Goal: Transaction & Acquisition: Purchase product/service

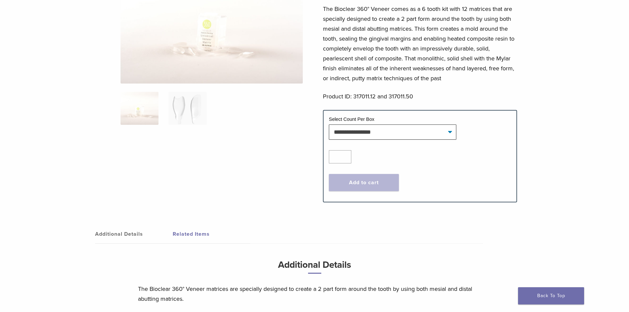
scroll to position [99, 0]
click at [402, 134] on select "**********" at bounding box center [392, 131] width 127 height 15
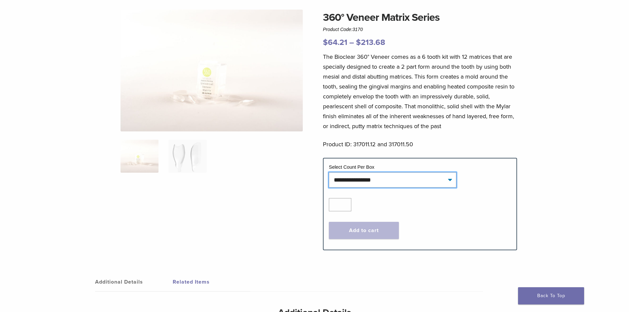
scroll to position [0, 0]
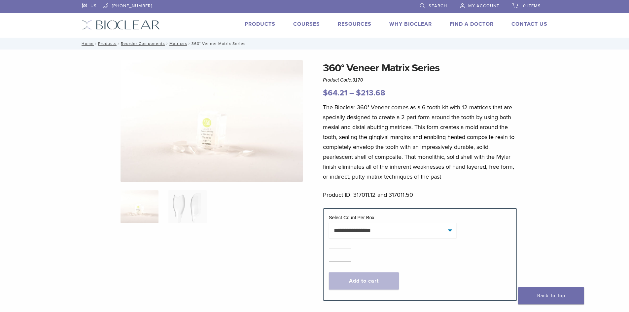
click at [270, 24] on link "Products" at bounding box center [260, 24] width 31 height 7
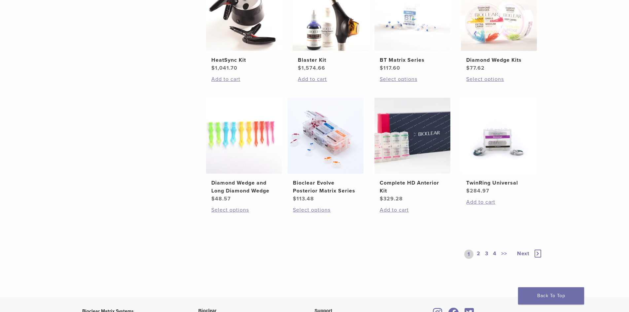
scroll to position [429, 0]
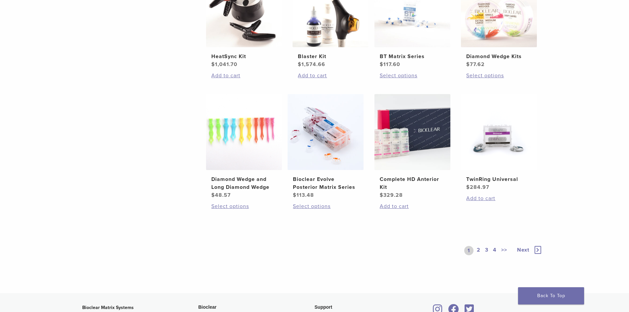
click at [478, 251] on link "2" at bounding box center [478, 250] width 6 height 9
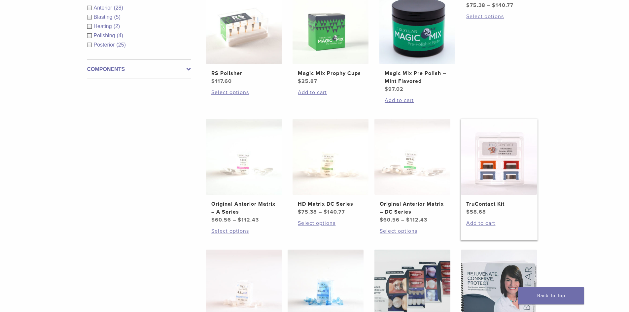
scroll to position [231, 0]
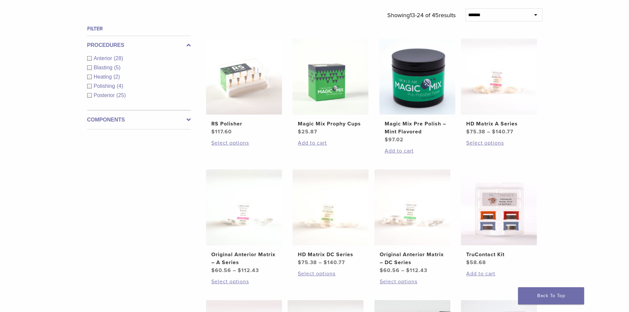
click at [91, 59] on div "Anterior (28)" at bounding box center [139, 58] width 104 height 8
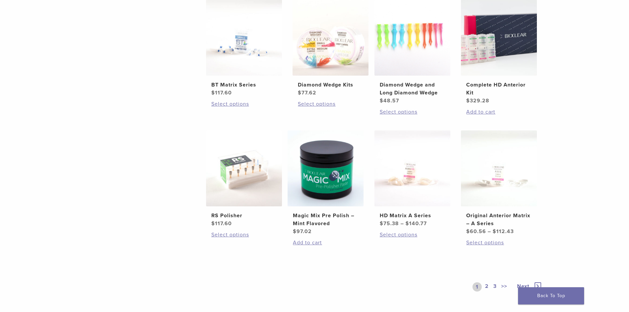
scroll to position [462, 0]
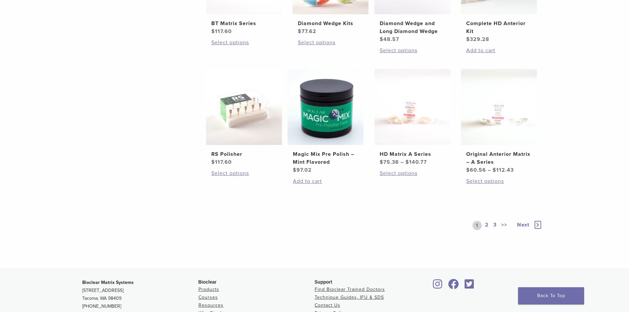
click at [487, 225] on link "2" at bounding box center [487, 225] width 6 height 9
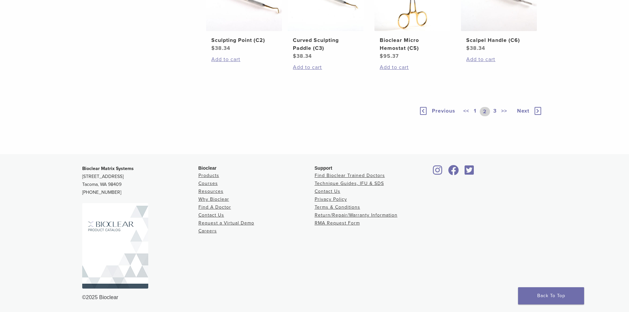
scroll to position [528, 0]
click at [524, 114] on span "Next" at bounding box center [523, 111] width 12 height 7
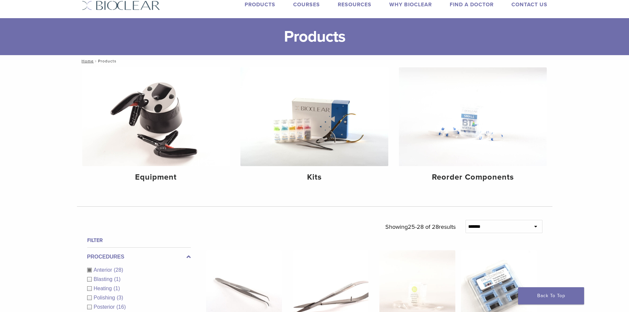
scroll to position [17, 0]
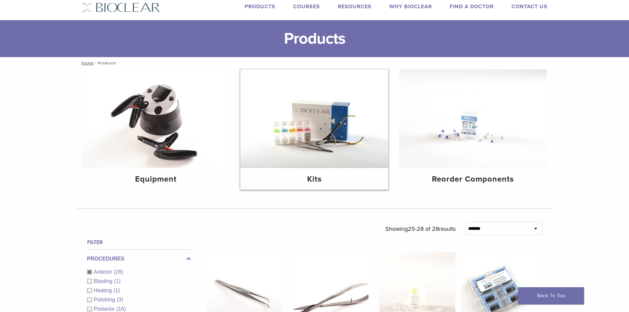
click at [336, 160] on img at bounding box center [314, 118] width 148 height 99
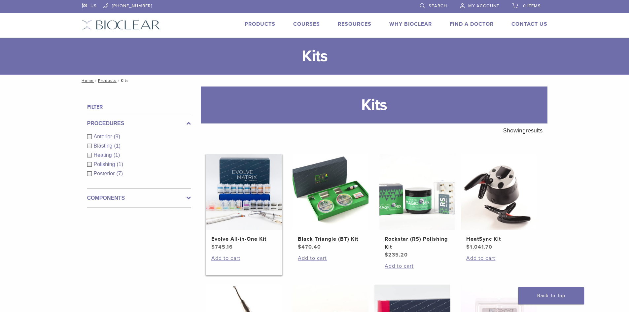
click at [251, 203] on img at bounding box center [244, 192] width 76 height 76
click at [260, 24] on link "Products" at bounding box center [260, 24] width 31 height 7
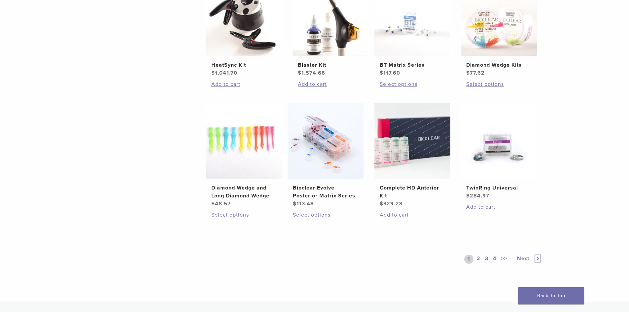
scroll to position [429, 0]
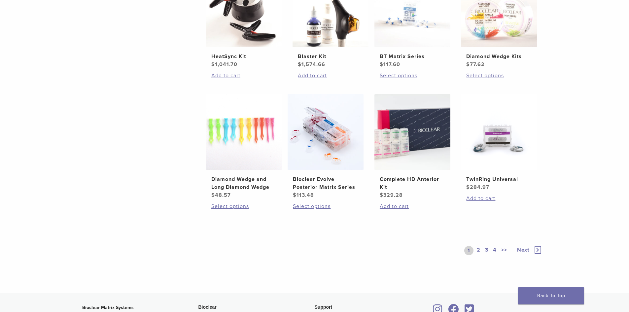
click at [477, 251] on link "2" at bounding box center [478, 250] width 6 height 9
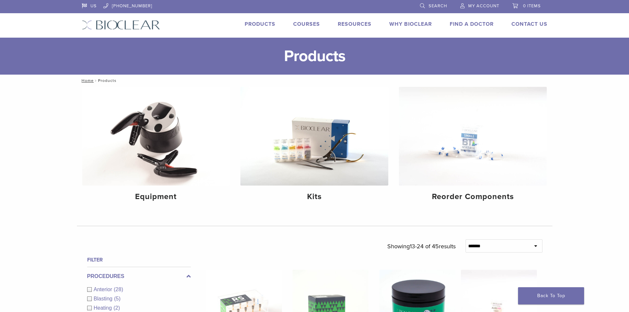
click at [436, 4] on span "Search" at bounding box center [437, 5] width 18 height 5
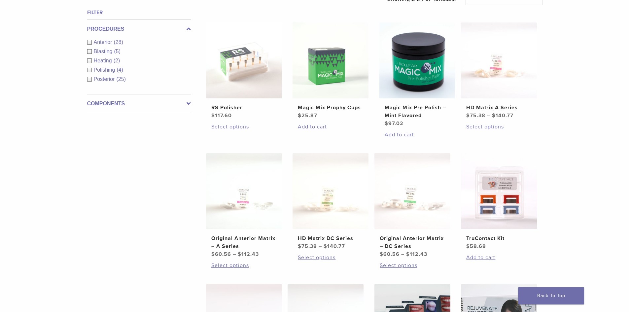
scroll to position [273, 0]
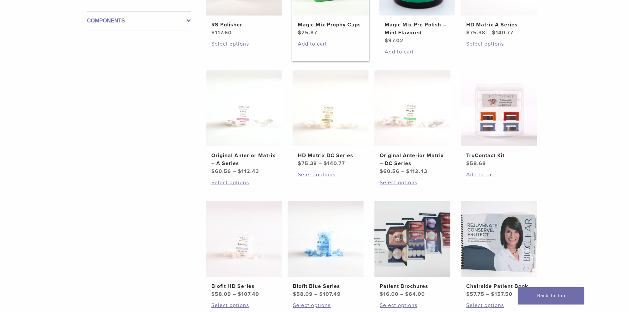
scroll to position [297, 0]
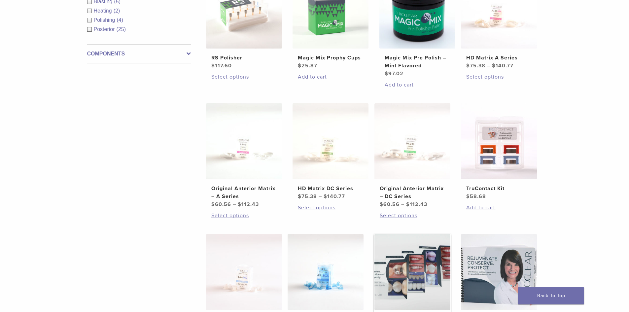
click at [420, 275] on img at bounding box center [412, 272] width 76 height 76
click at [420, 274] on img at bounding box center [412, 272] width 76 height 76
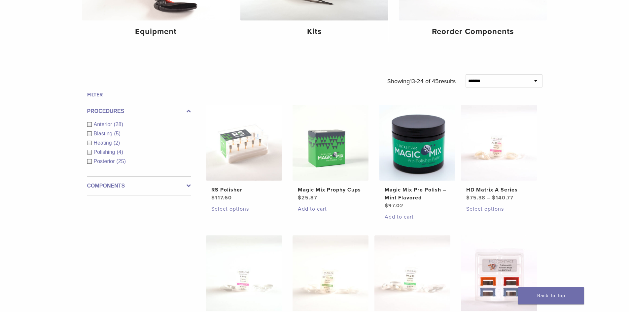
scroll to position [0, 0]
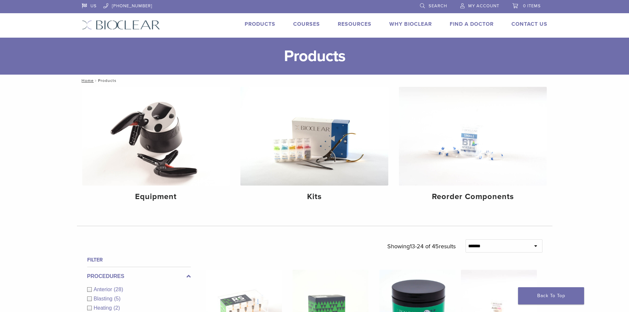
click at [424, 7] on link "Search" at bounding box center [433, 5] width 27 height 10
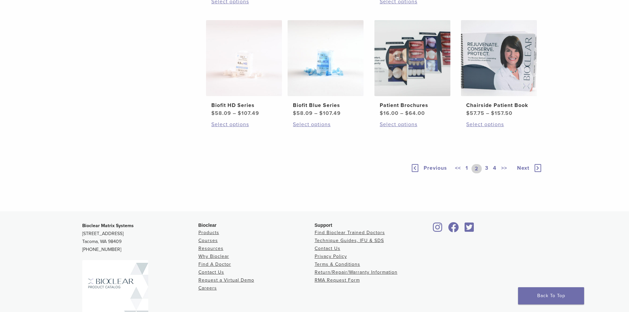
scroll to position [545, 0]
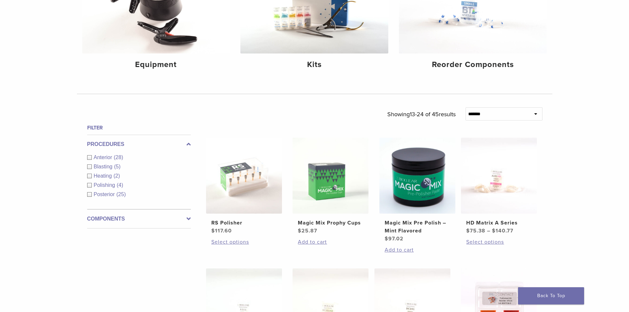
scroll to position [33, 0]
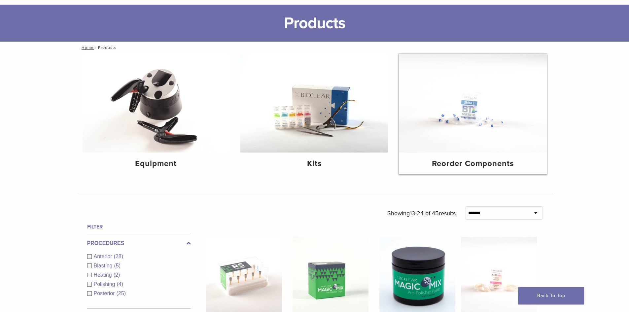
click at [478, 110] on img at bounding box center [473, 103] width 148 height 99
click at [452, 163] on h4 "Reorder Components" at bounding box center [472, 164] width 137 height 12
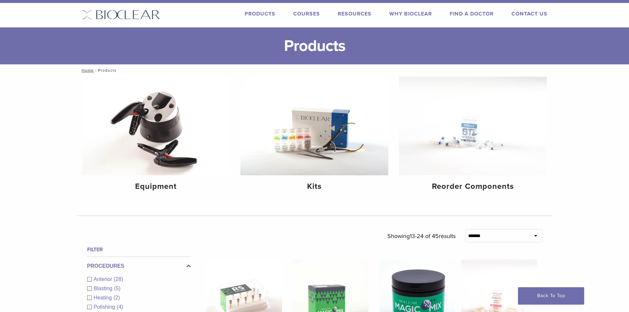
scroll to position [0, 0]
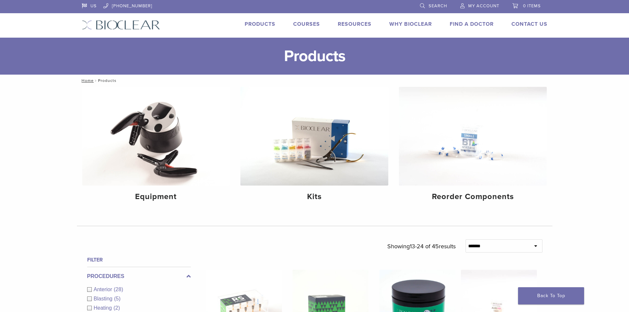
click at [426, 3] on link "Search" at bounding box center [433, 5] width 27 height 10
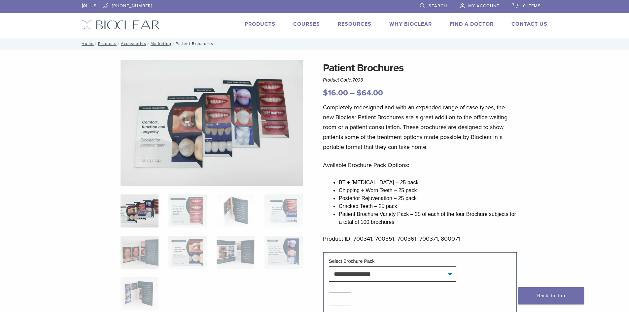
click at [244, 137] on img at bounding box center [211, 123] width 182 height 126
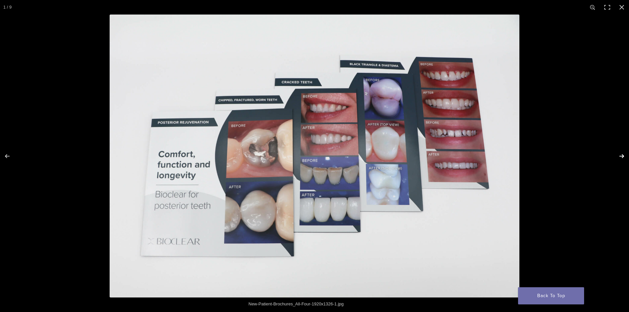
click at [619, 156] on button "Next (arrow right)" at bounding box center [617, 156] width 23 height 33
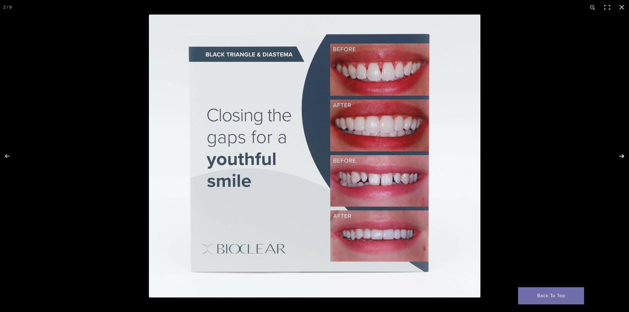
click at [620, 154] on button "Next (arrow right)" at bounding box center [617, 156] width 23 height 33
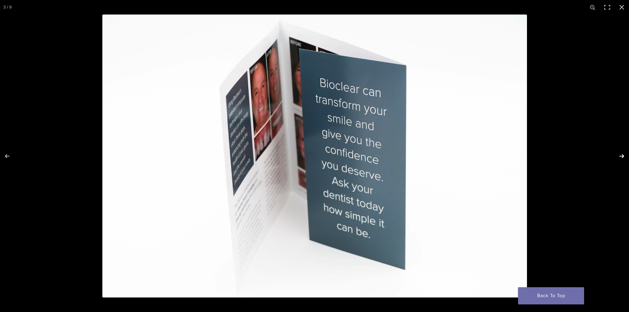
click at [620, 154] on button "Next (arrow right)" at bounding box center [617, 156] width 23 height 33
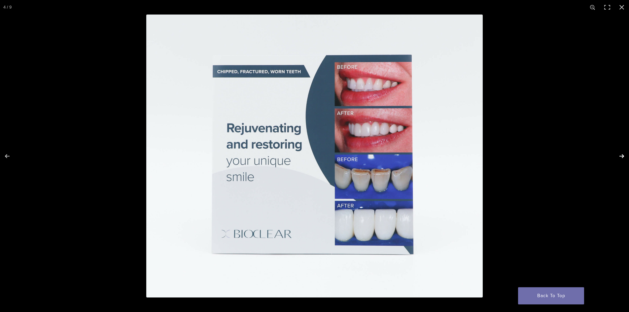
click at [620, 154] on button "Next (arrow right)" at bounding box center [617, 156] width 23 height 33
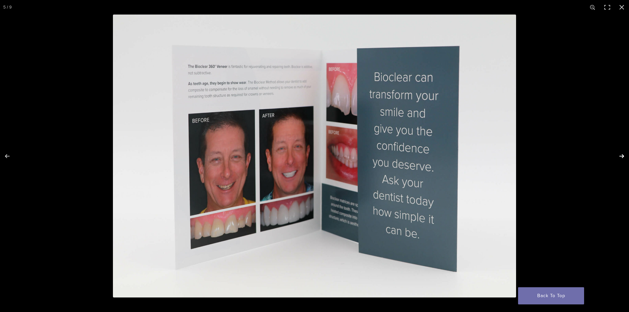
click at [620, 154] on button "Next (arrow right)" at bounding box center [617, 156] width 23 height 33
